Goal: Information Seeking & Learning: Learn about a topic

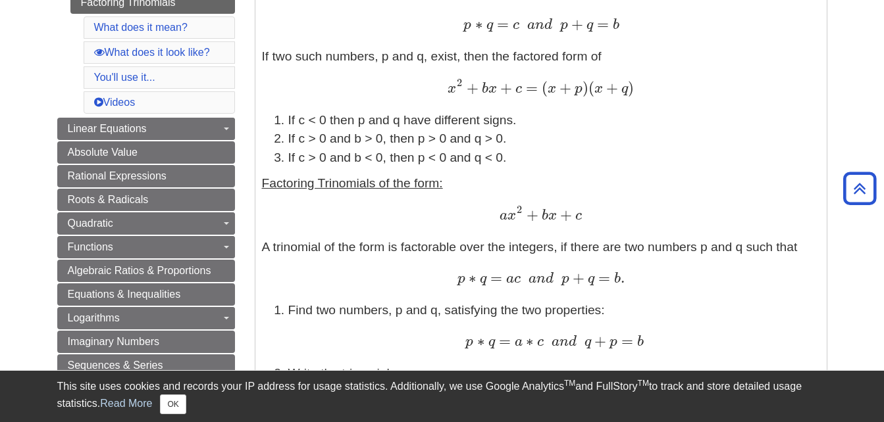
scroll to position [329, 0]
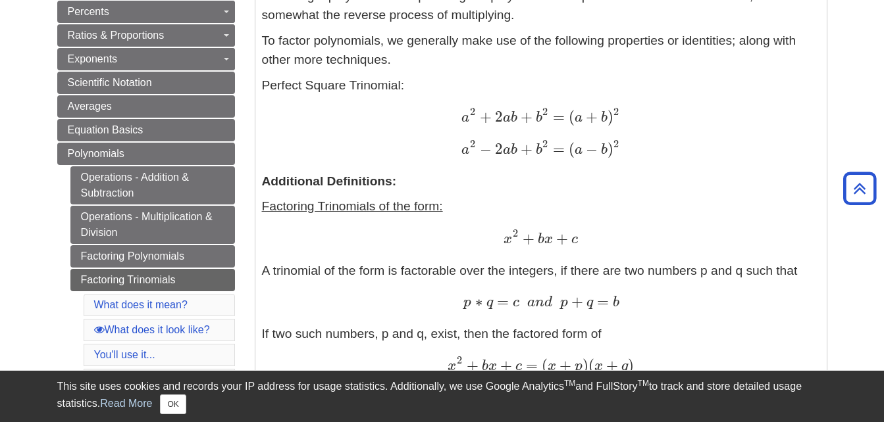
click at [465, 116] on span "a" at bounding box center [465, 118] width 8 height 14
drag, startPoint x: 501, startPoint y: 232, endPoint x: 578, endPoint y: 237, distance: 77.8
click at [578, 237] on div "x 2 + b x + c x 2 + b x + c" at bounding box center [541, 239] width 558 height 20
copy span "x 2 + b x + c"
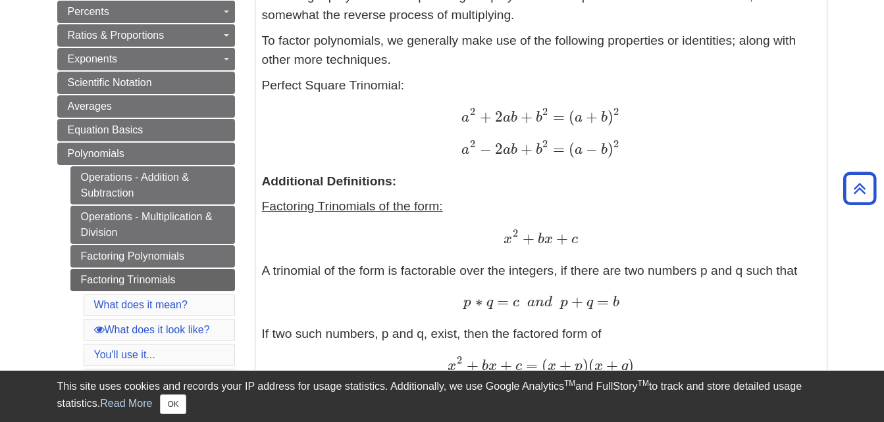
click at [695, 133] on p "Perfect Square Trinomial: a 2 + 2 a b + b 2 = ( a + b ) 2 a 2 + 2 a b + b 2 = (…" at bounding box center [541, 118] width 558 height 84
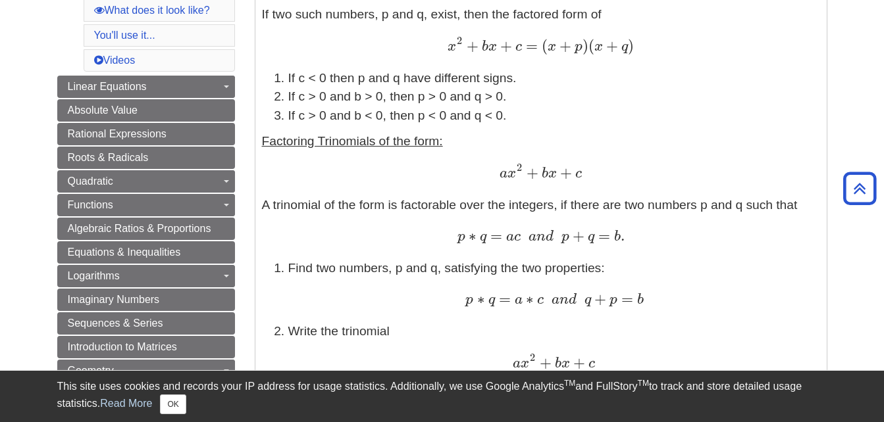
scroll to position [461, 0]
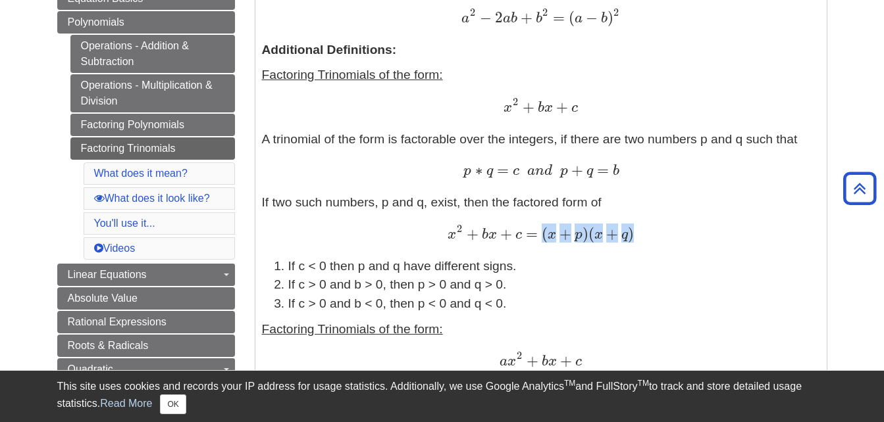
drag, startPoint x: 541, startPoint y: 239, endPoint x: 636, endPoint y: 236, distance: 94.2
click at [636, 236] on div "x 2 + b x + c = ( x + p ) ( x + q ) x 2 + b x + c = ( x + p ) ( x + q )" at bounding box center [541, 235] width 558 height 20
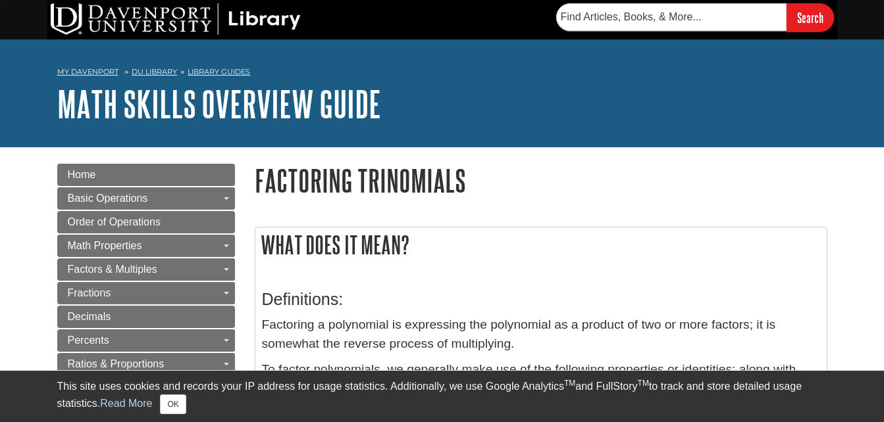
scroll to position [461, 0]
